Goal: Transaction & Acquisition: Purchase product/service

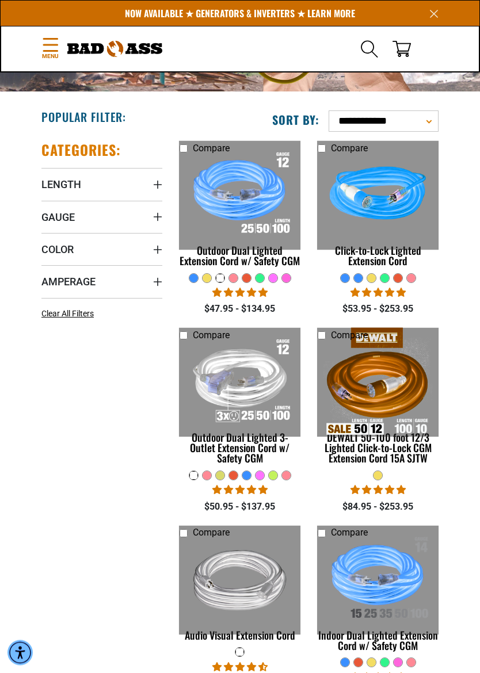
scroll to position [136, 0]
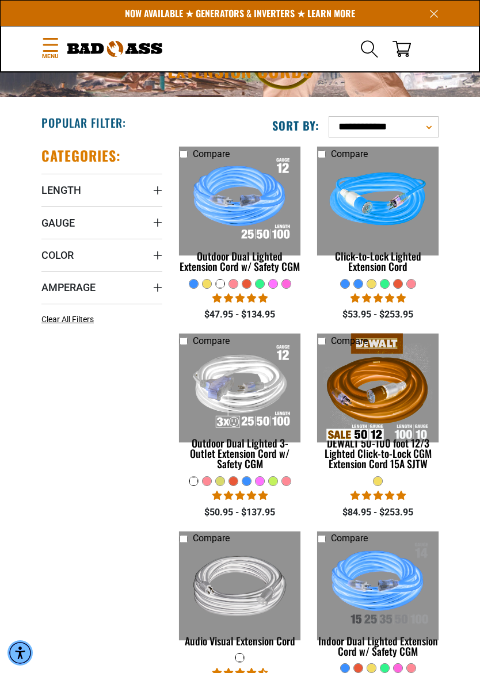
click at [258, 465] on link "Outdoor Dual Lighted 3-Outlet Extension Cord w/ Safety CGM" at bounding box center [240, 414] width 121 height 124
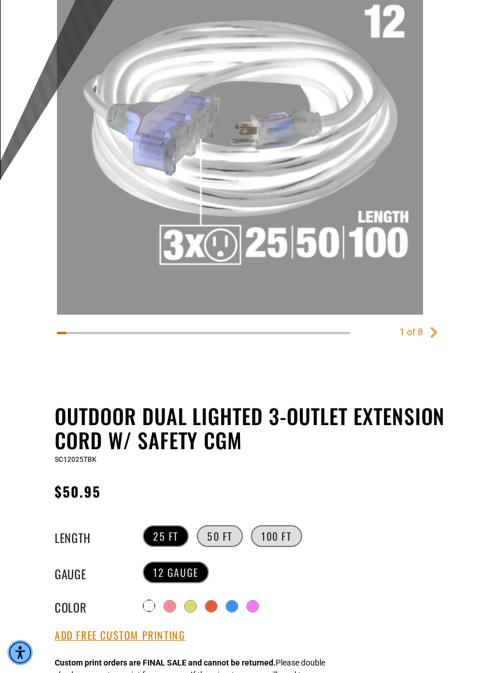
scroll to position [196, 0]
click at [269, 466] on div "SC12025TBK" at bounding box center [263, 459] width 417 height 14
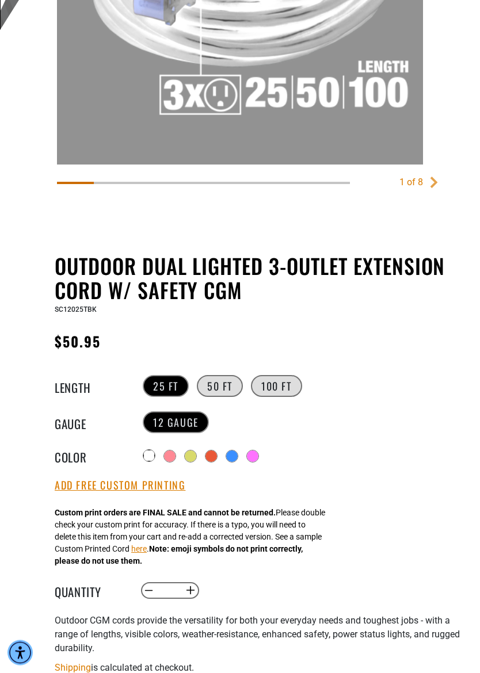
scroll to position [347, 0]
click at [165, 594] on span "Outdoor CGM cords provide the versatility for both your everyday needs and toug…" at bounding box center [257, 634] width 405 height 39
click at [169, 594] on span "Outdoor CGM cords provide the versatility for both your everyday needs and toug…" at bounding box center [257, 634] width 405 height 39
click at [179, 594] on span "Outdoor CGM cords provide the versatility for both your everyday needs and toug…" at bounding box center [257, 634] width 405 height 39
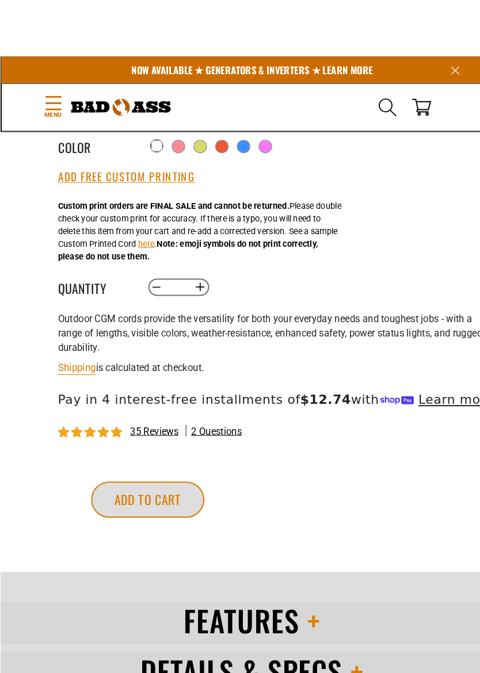
scroll to position [634, 0]
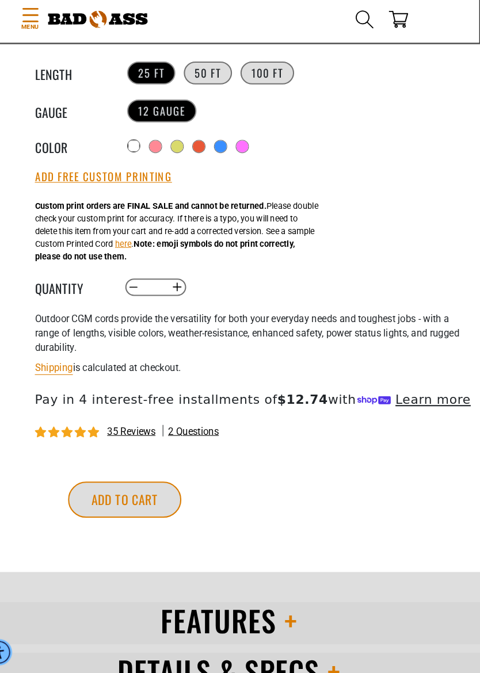
click at [240, 467] on div "More payment options This item is a recurring or deferred purchase. By continui…" at bounding box center [248, 513] width 405 height 92
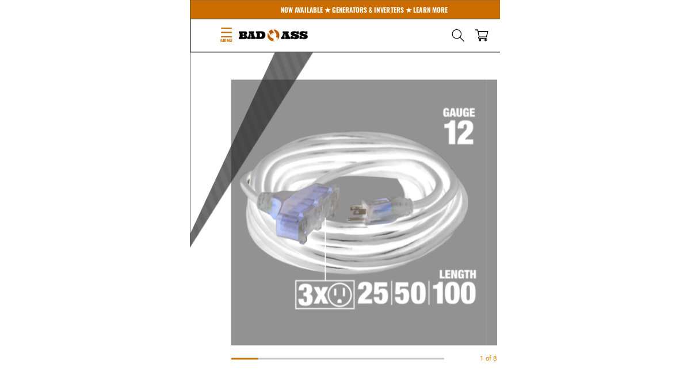
scroll to position [0, 0]
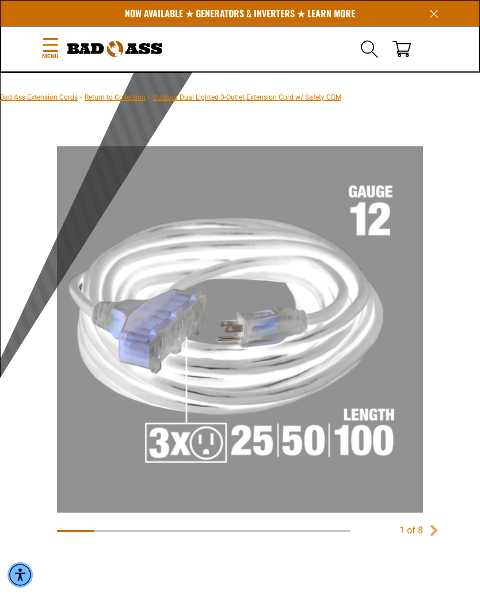
click at [166, 551] on div "1 of 8" at bounding box center [240, 361] width 417 height 435
click at [171, 557] on main-product-gallery at bounding box center [240, 562] width 417 height 23
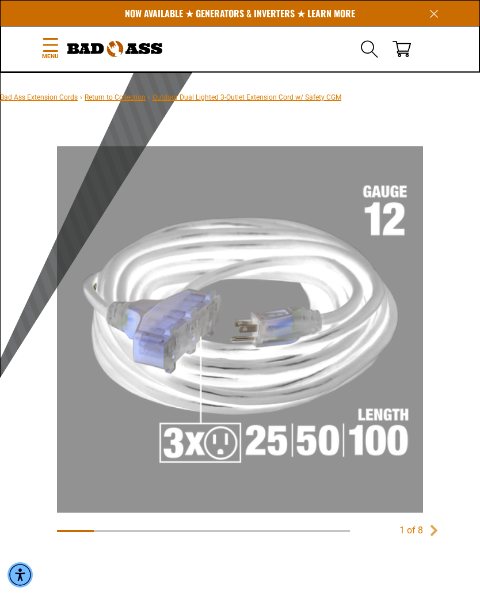
click at [192, 520] on div "1 of 8" at bounding box center [240, 336] width 371 height 385
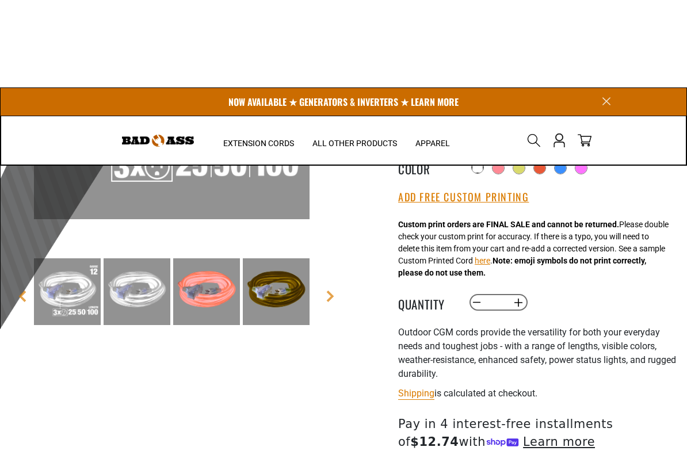
scroll to position [185, 0]
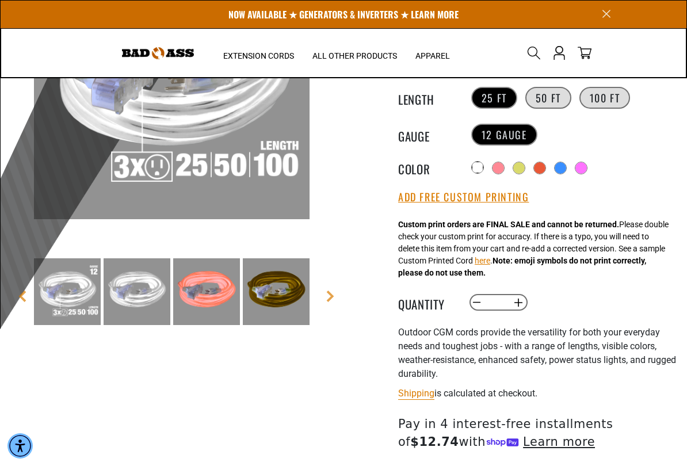
click at [260, 258] on img at bounding box center [276, 291] width 67 height 67
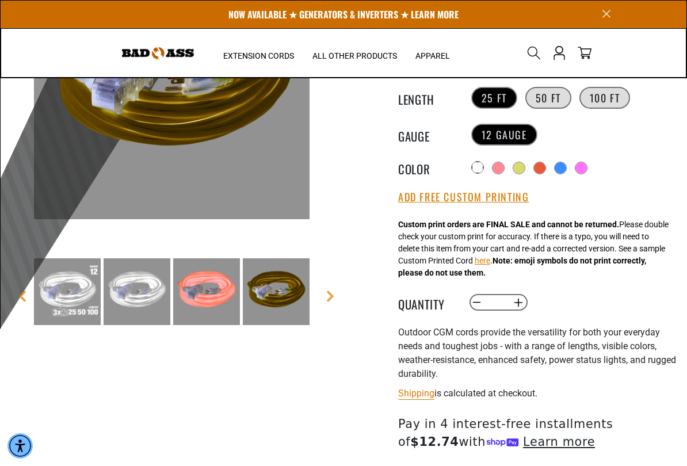
click at [174, 433] on div "4 of 8 1" at bounding box center [172, 273] width 344 height 665
click at [168, 420] on div "4 of 8 1" at bounding box center [172, 273] width 344 height 665
click at [170, 421] on div "4 of 8 1" at bounding box center [172, 273] width 344 height 665
click at [192, 394] on main-product-gallery at bounding box center [172, 396] width 326 height 23
click at [193, 399] on main-product-gallery at bounding box center [172, 396] width 326 height 23
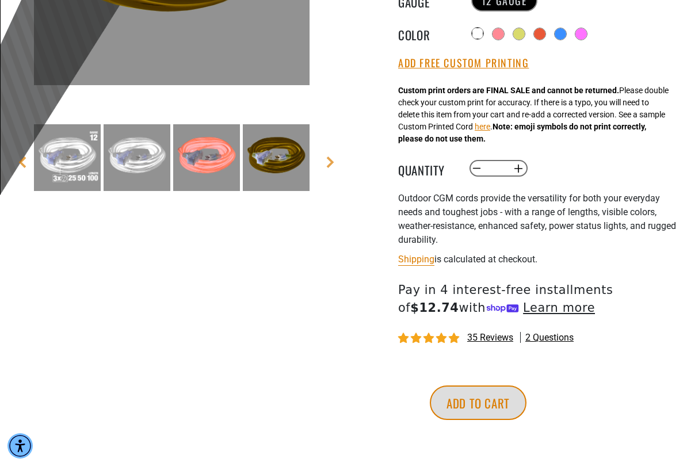
scroll to position [320, 0]
click at [256, 268] on main-product-gallery at bounding box center [172, 261] width 326 height 23
click at [266, 267] on main-product-gallery at bounding box center [172, 261] width 326 height 23
click at [265, 273] on main-product-gallery at bounding box center [172, 261] width 326 height 23
click at [264, 277] on div "4 of 8" at bounding box center [172, 42] width 326 height 471
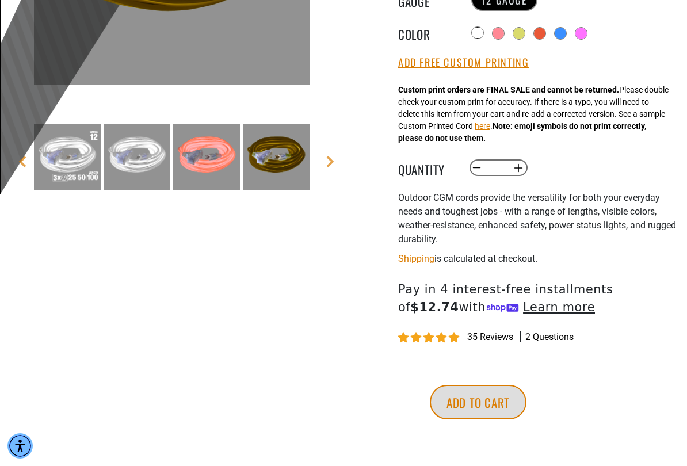
click at [178, 426] on div "4 of 8 1" at bounding box center [172, 139] width 344 height 665
click at [170, 427] on div "4 of 8 1" at bounding box center [172, 139] width 344 height 665
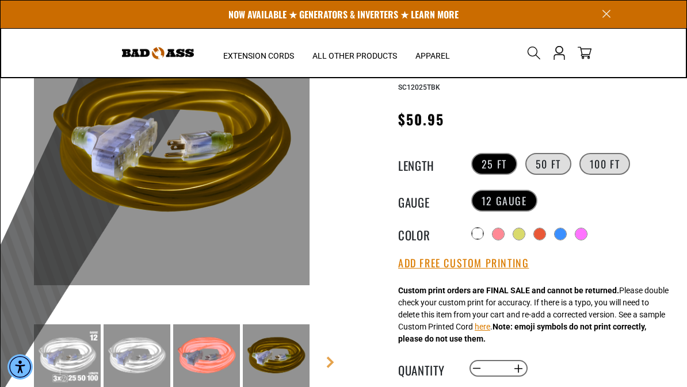
scroll to position [118, 0]
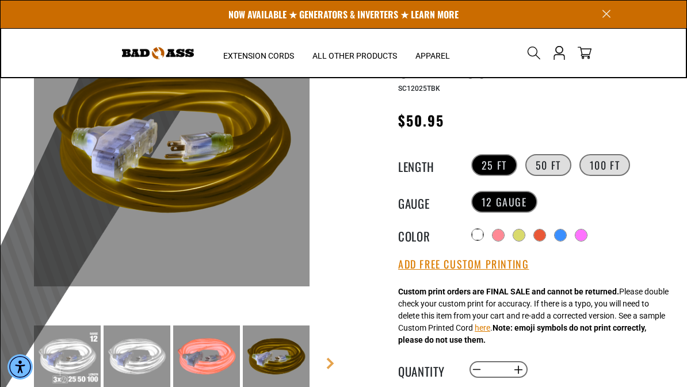
click at [480, 162] on label "100 FT" at bounding box center [605, 165] width 51 height 22
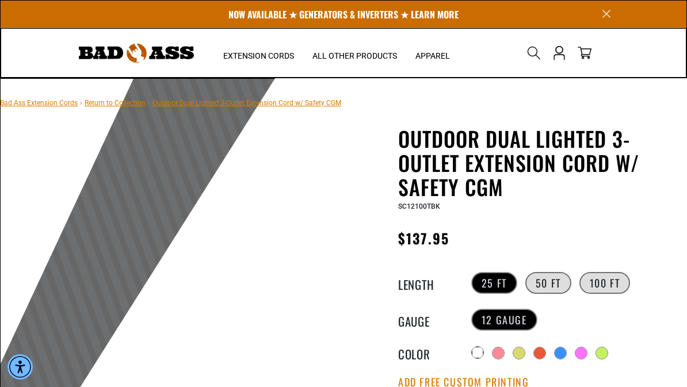
click at [480, 57] on icon "Search" at bounding box center [534, 53] width 14 height 14
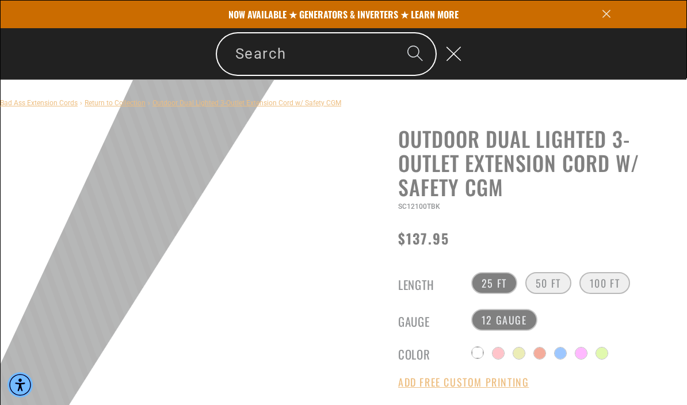
click at [480, 44] on div "Search" at bounding box center [344, 54] width 686 height 52
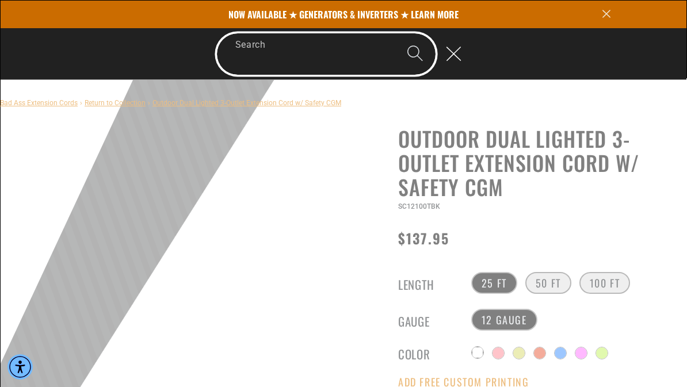
click at [251, 59] on input "Search" at bounding box center [326, 53] width 219 height 41
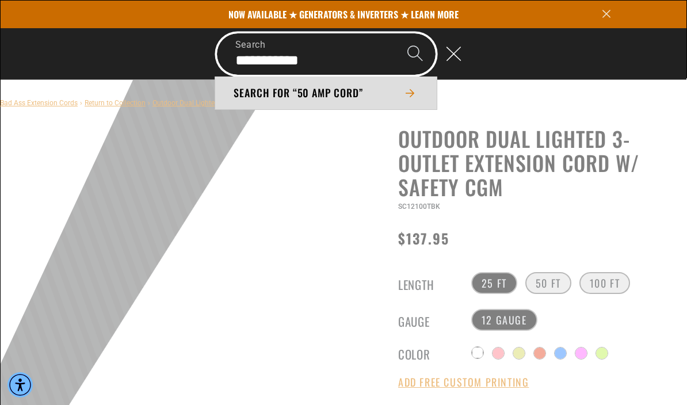
type input "**********"
click at [417, 54] on icon "Search" at bounding box center [415, 53] width 17 height 17
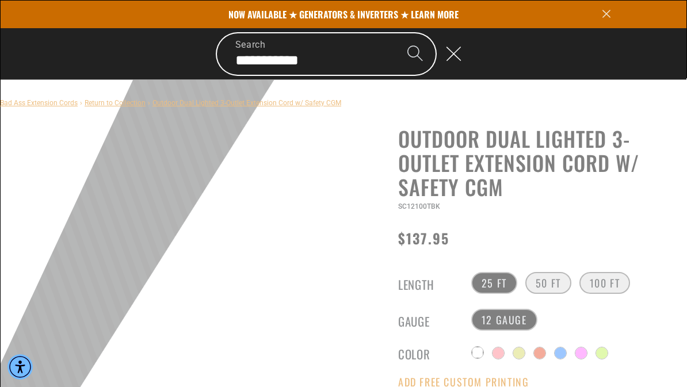
click at [419, 48] on icon "Search" at bounding box center [415, 53] width 17 height 17
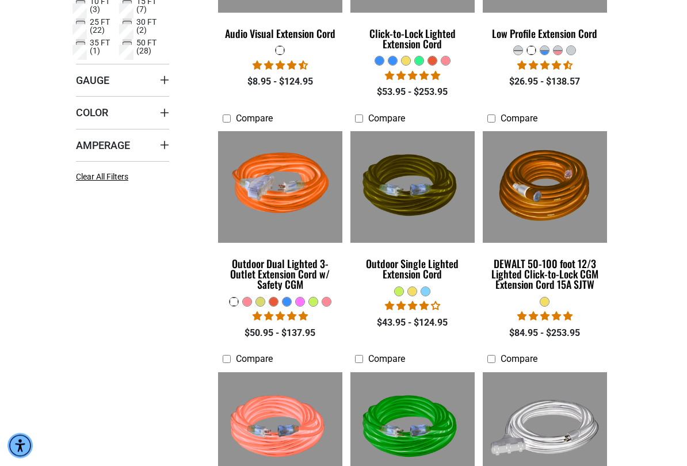
scroll to position [338, 0]
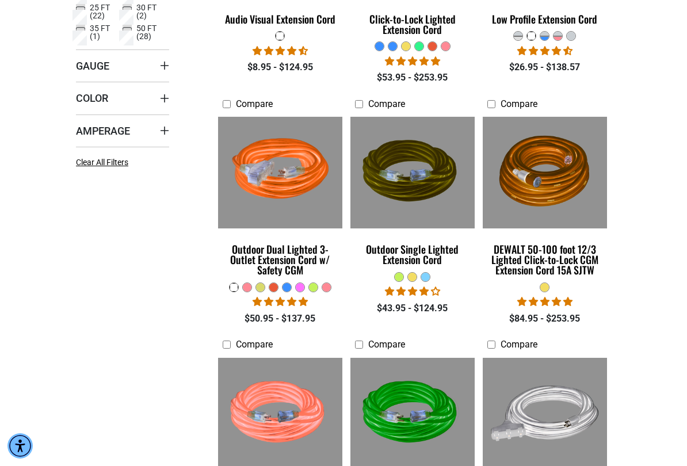
click at [122, 129] on span "Amperage" at bounding box center [103, 130] width 54 height 13
click at [134, 174] on label "50 (4) 50 (4 products)" at bounding box center [146, 173] width 47 height 15
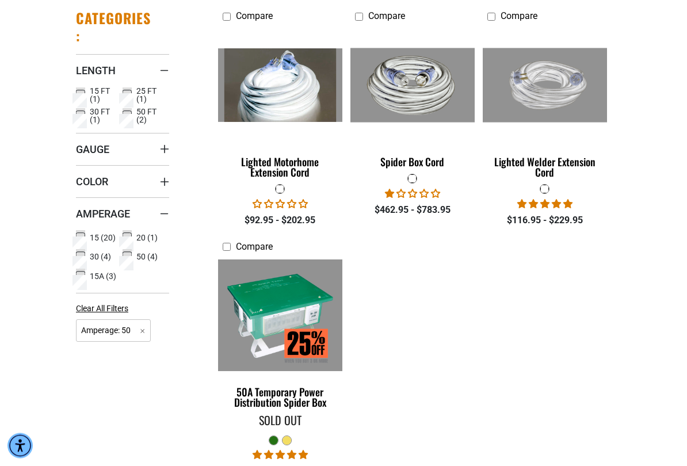
scroll to position [196, 0]
click at [291, 174] on div "Lighted Motorhome Extension Cord" at bounding box center [280, 167] width 115 height 21
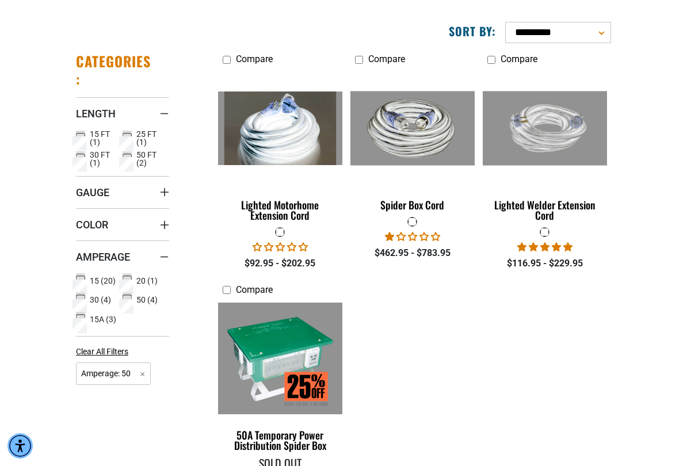
scroll to position [154, 0]
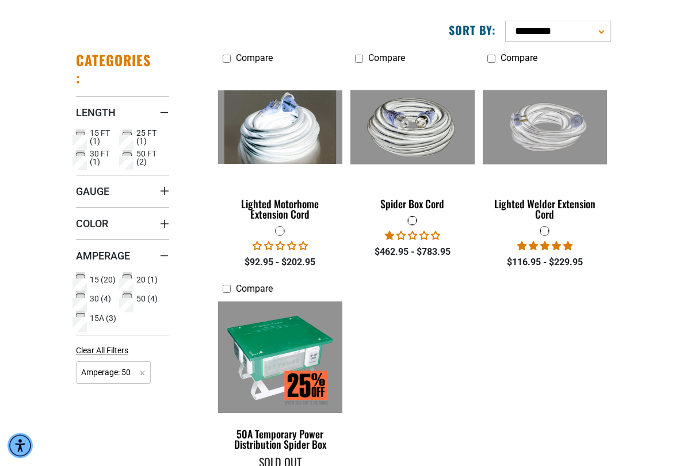
click at [302, 206] on div "Lighted Motorhome Extension Cord" at bounding box center [280, 209] width 115 height 21
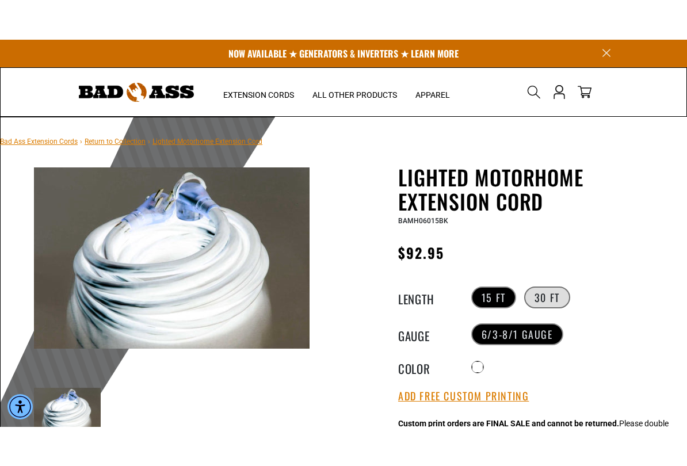
scroll to position [54, 0]
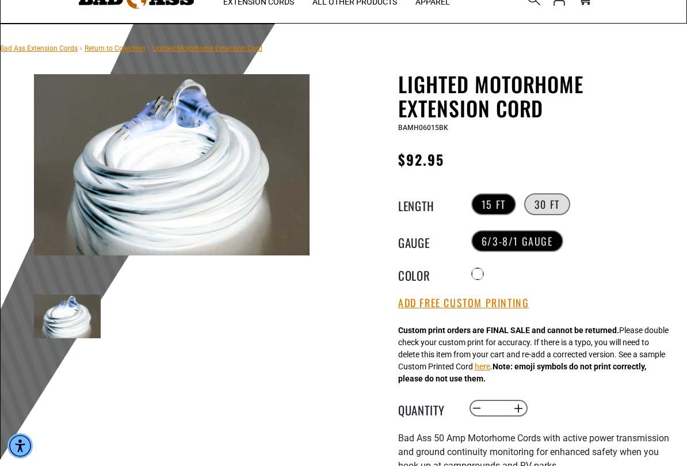
click at [549, 201] on label "30 FT" at bounding box center [547, 204] width 46 height 22
click at [554, 208] on label "30 FT" at bounding box center [547, 204] width 46 height 22
click at [551, 204] on label "30 FT" at bounding box center [547, 204] width 46 height 22
click at [557, 203] on label "30 FT" at bounding box center [547, 204] width 46 height 22
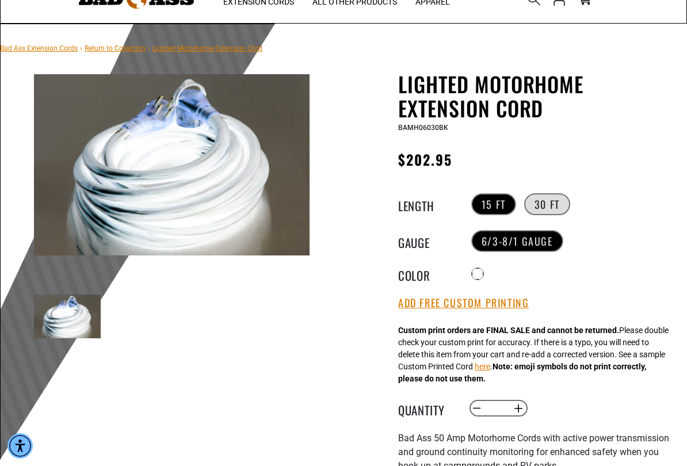
click at [550, 199] on label "30 FT" at bounding box center [547, 204] width 46 height 22
click at [542, 198] on label "30 FT" at bounding box center [547, 204] width 46 height 22
click at [549, 197] on label "30 FT" at bounding box center [547, 204] width 46 height 22
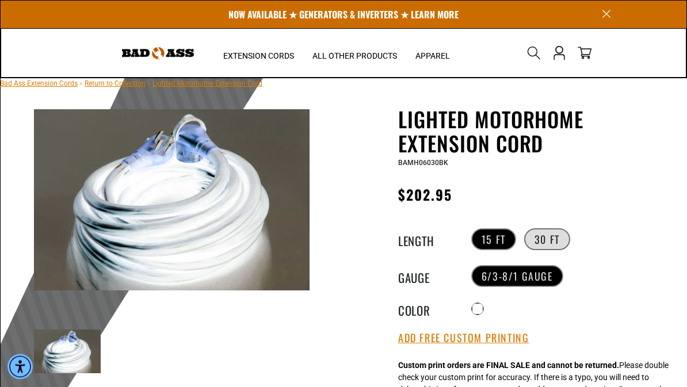
scroll to position [18, 0]
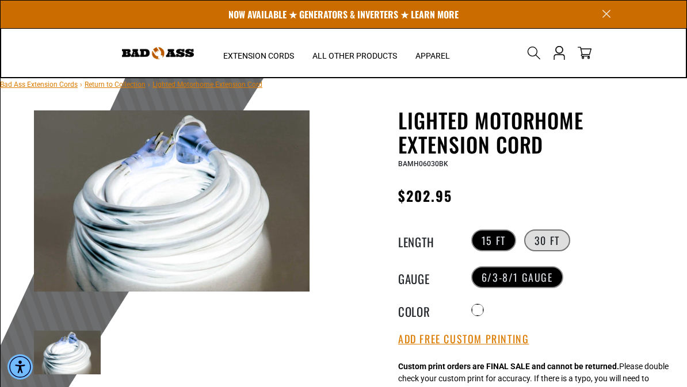
click at [553, 234] on label "30 FT" at bounding box center [547, 241] width 46 height 22
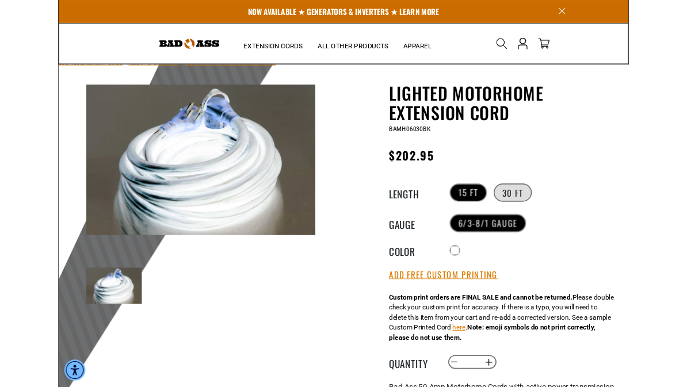
scroll to position [25, 0]
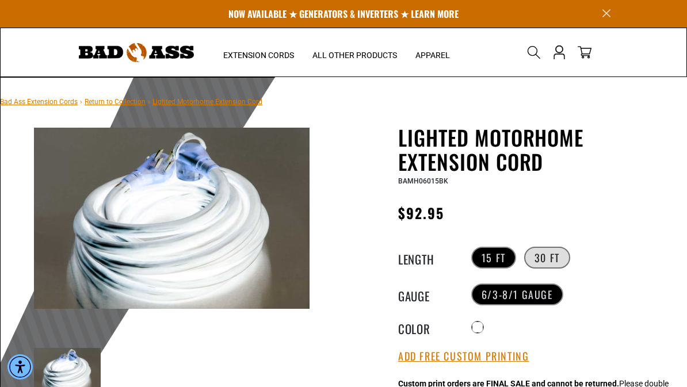
click at [555, 261] on label "30 FT" at bounding box center [547, 258] width 46 height 22
click at [551, 256] on label "30 FT" at bounding box center [547, 258] width 46 height 22
